Goal: Task Accomplishment & Management: Complete application form

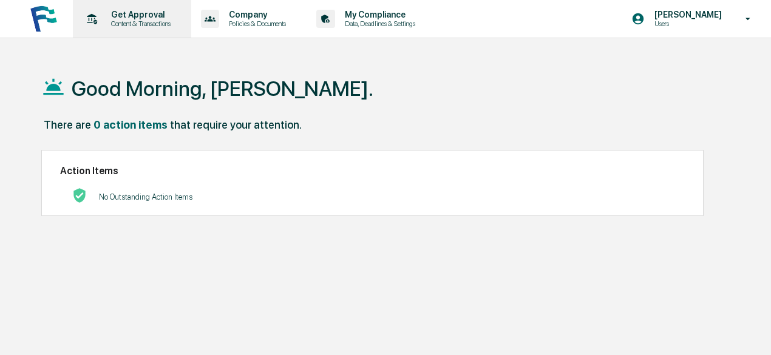
click at [95, 25] on icon at bounding box center [92, 19] width 19 height 19
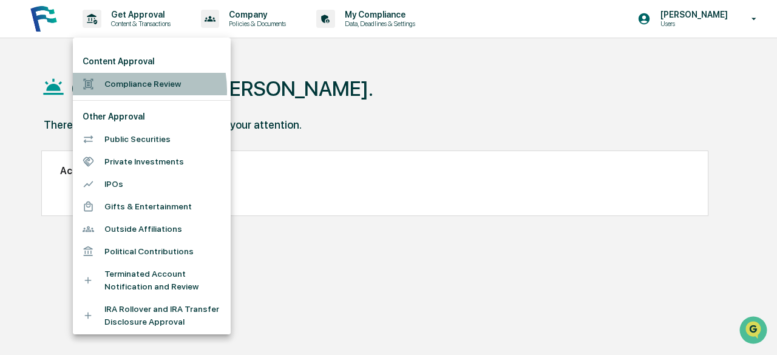
click at [120, 90] on li "Compliance Review" at bounding box center [152, 84] width 158 height 22
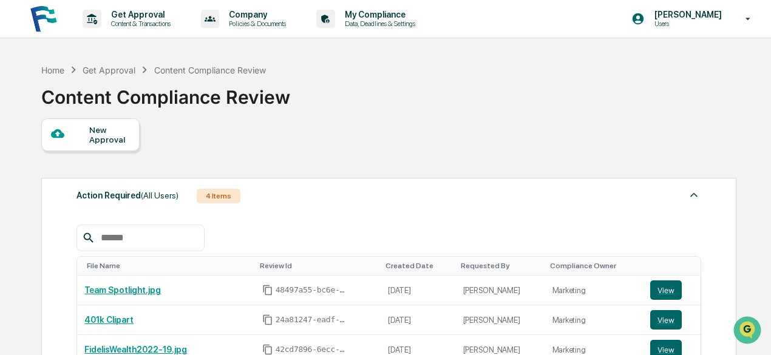
click at [100, 136] on div "New Approval" at bounding box center [109, 134] width 41 height 19
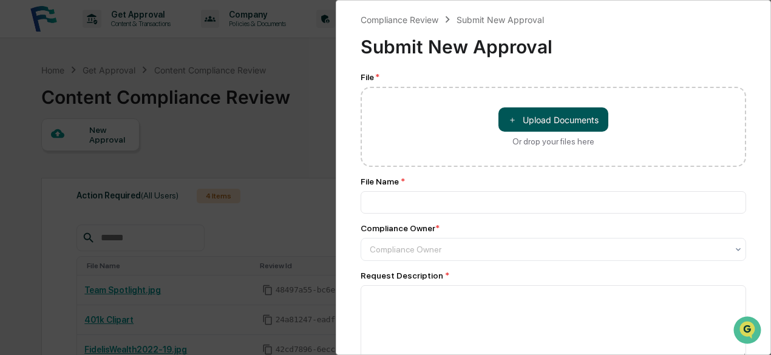
click at [536, 123] on button "＋ Upload Documents" at bounding box center [553, 119] width 110 height 24
type input "**********"
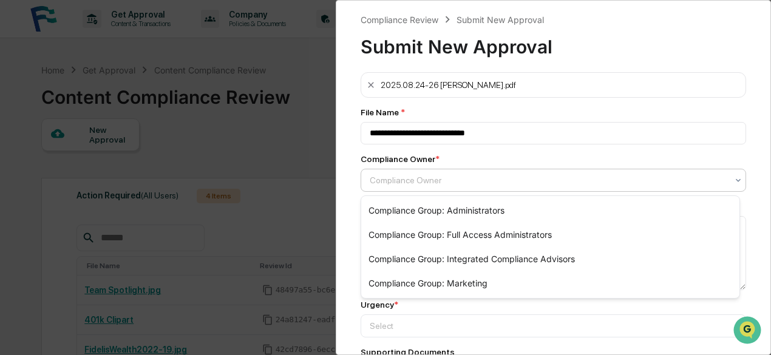
click at [483, 178] on div at bounding box center [548, 180] width 357 height 12
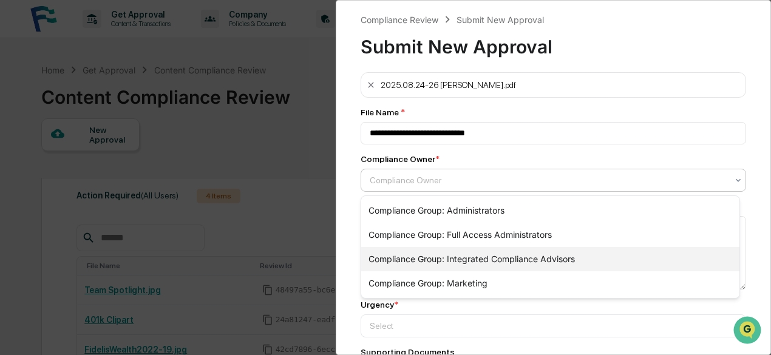
click at [467, 265] on div "Compliance Group: Integrated Compliance Advisors" at bounding box center [550, 259] width 378 height 24
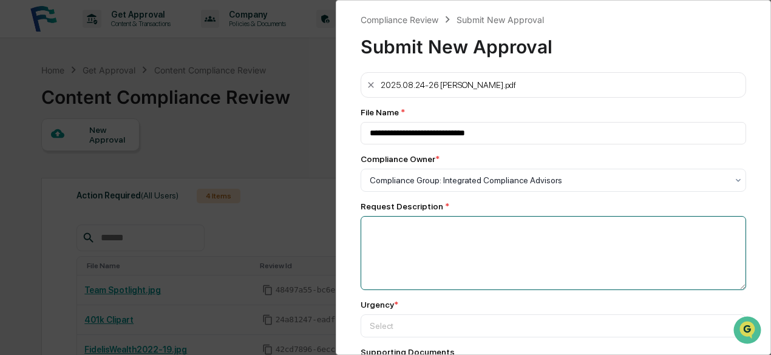
click at [427, 241] on textarea at bounding box center [552, 253] width 385 height 74
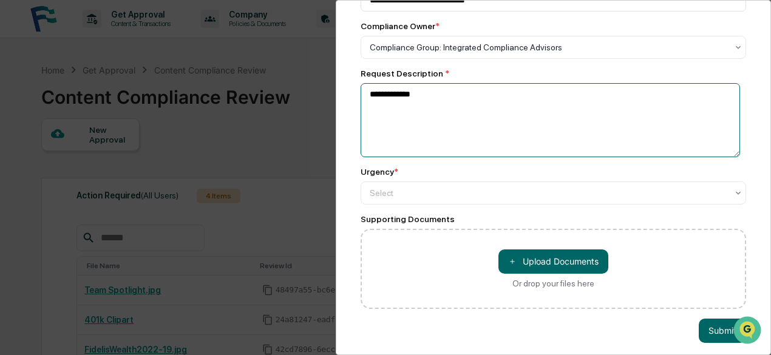
scroll to position [137, 0]
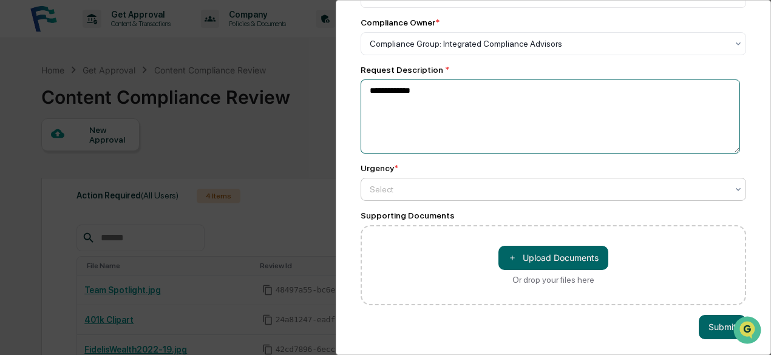
type textarea "**********"
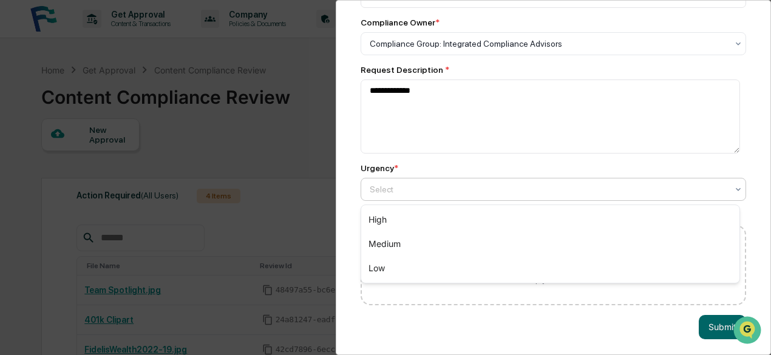
click at [436, 185] on div at bounding box center [548, 189] width 357 height 12
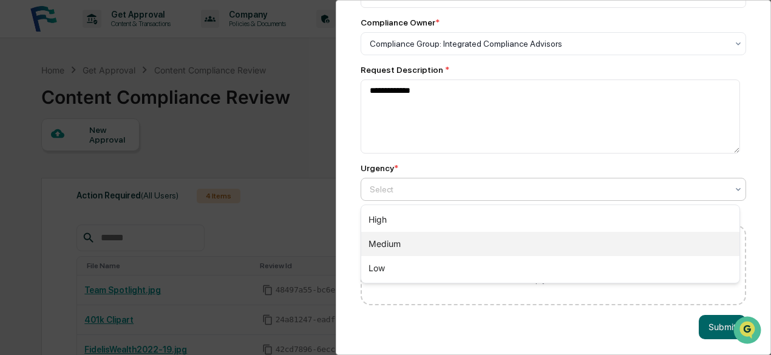
click at [414, 242] on div "Medium" at bounding box center [550, 244] width 378 height 24
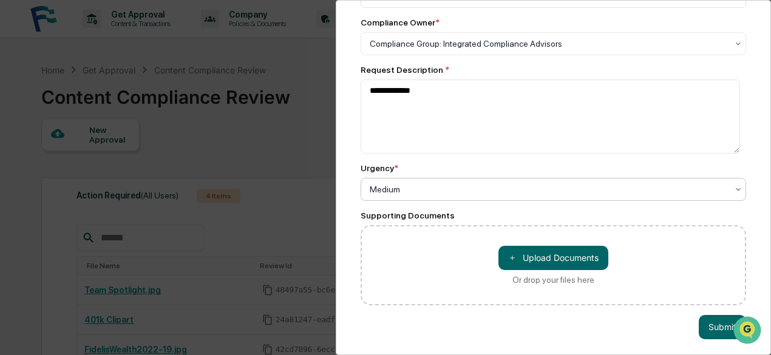
click at [444, 186] on div at bounding box center [548, 189] width 357 height 12
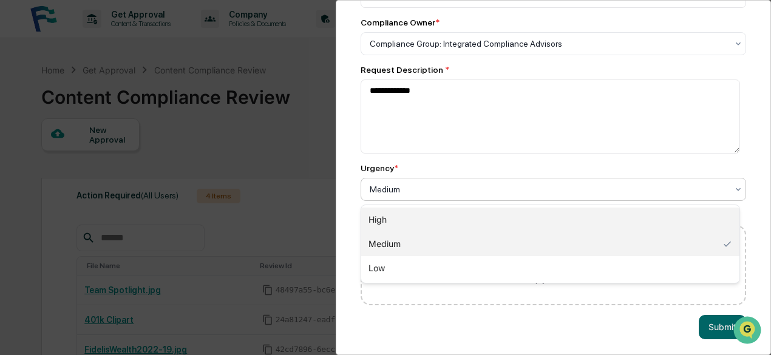
click at [405, 214] on div "High" at bounding box center [550, 220] width 378 height 24
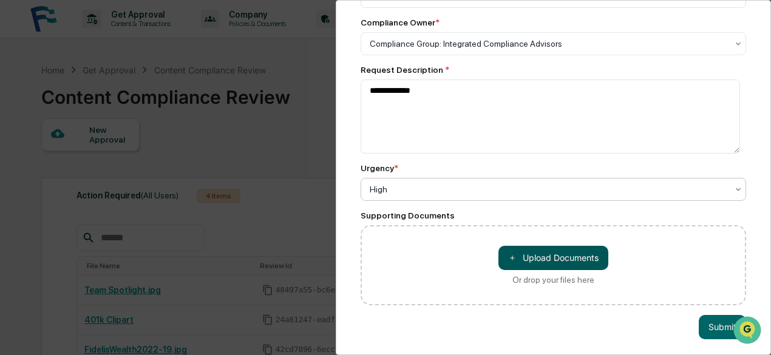
click at [527, 252] on button "＋ Upload Documents" at bounding box center [553, 258] width 110 height 24
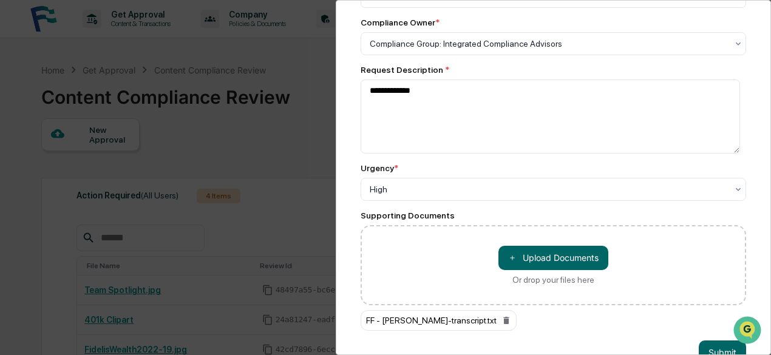
scroll to position [172, 0]
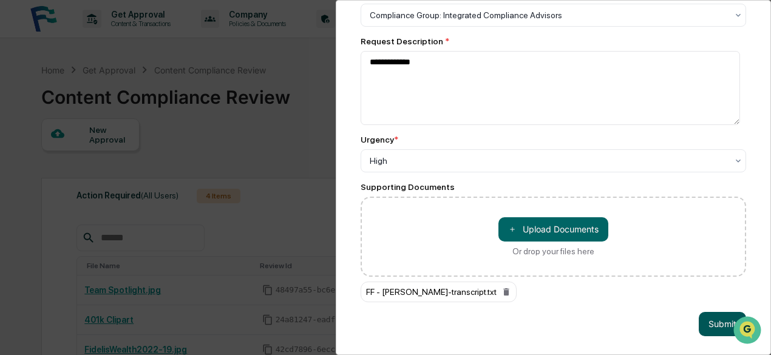
click at [703, 322] on button "Submit" at bounding box center [721, 324] width 47 height 24
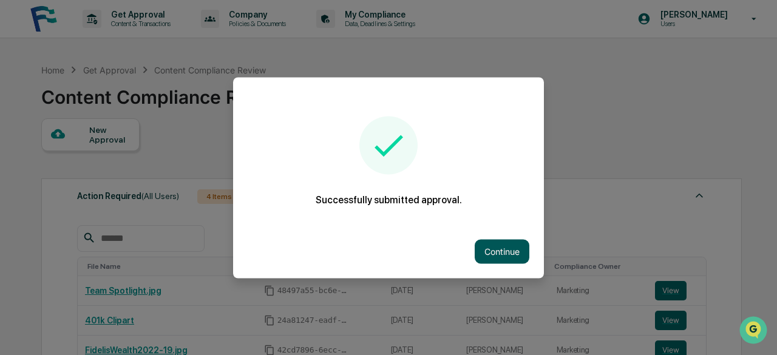
click at [501, 248] on button "Continue" at bounding box center [502, 251] width 55 height 24
